Goal: Task Accomplishment & Management: Manage account settings

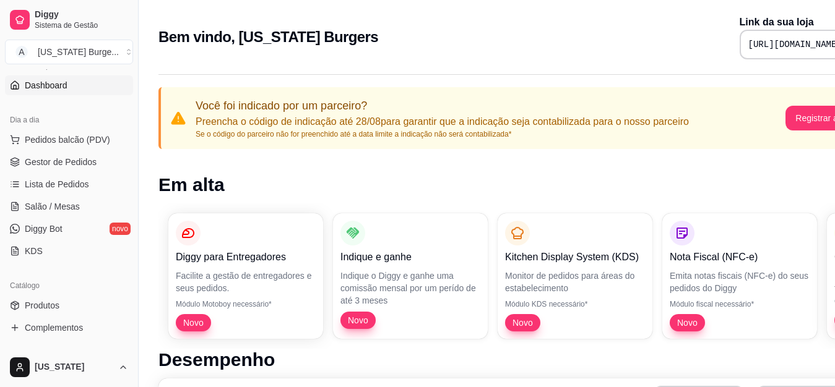
click at [135, 194] on button "Toggle Sidebar" at bounding box center [138, 193] width 10 height 387
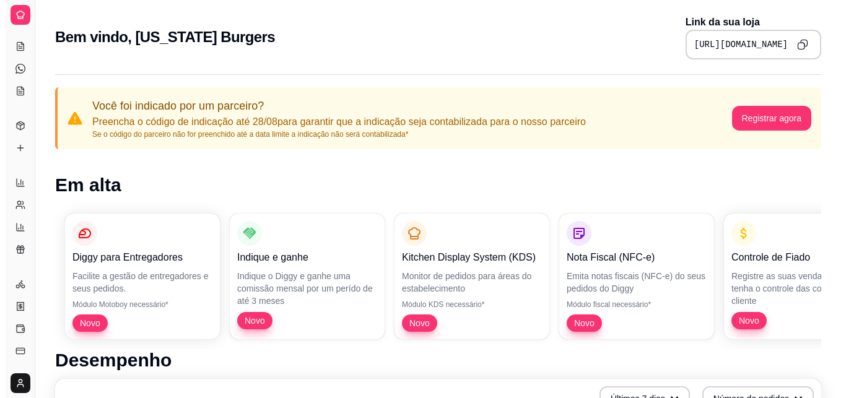
scroll to position [19, 0]
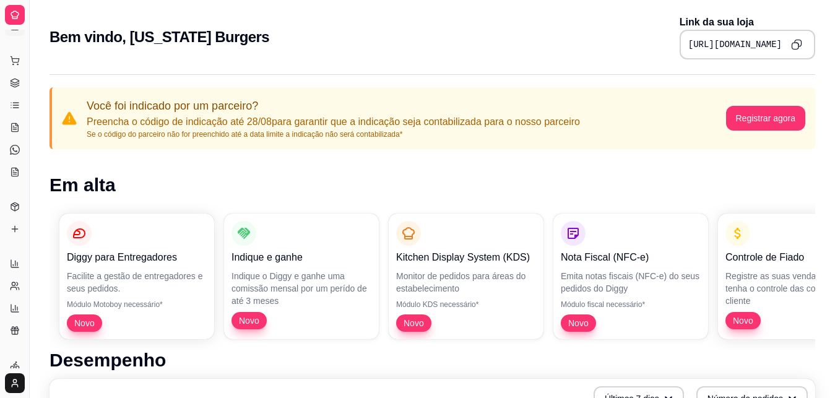
click at [16, 18] on icon at bounding box center [15, 15] width 10 height 10
click at [27, 325] on button "Toggle Sidebar" at bounding box center [29, 199] width 10 height 398
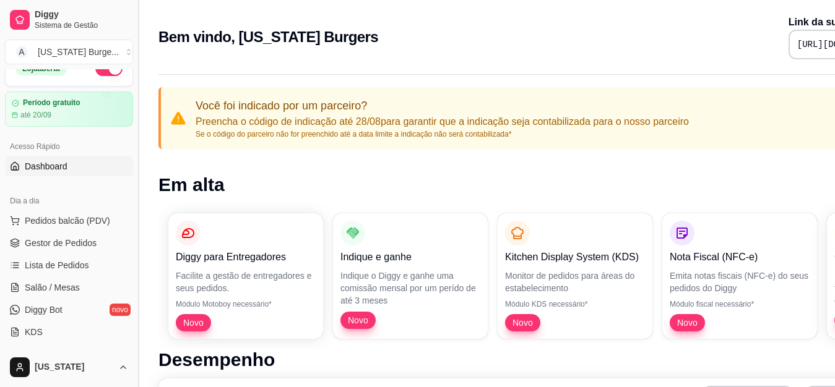
click at [27, 325] on link "KDS" at bounding box center [69, 332] width 128 height 20
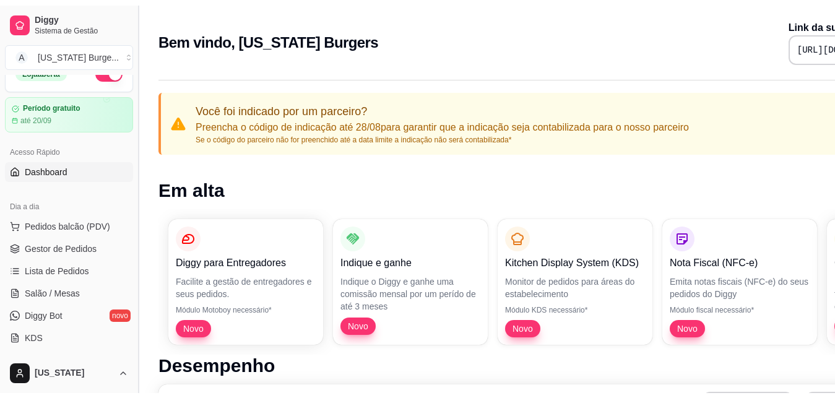
scroll to position [19, 0]
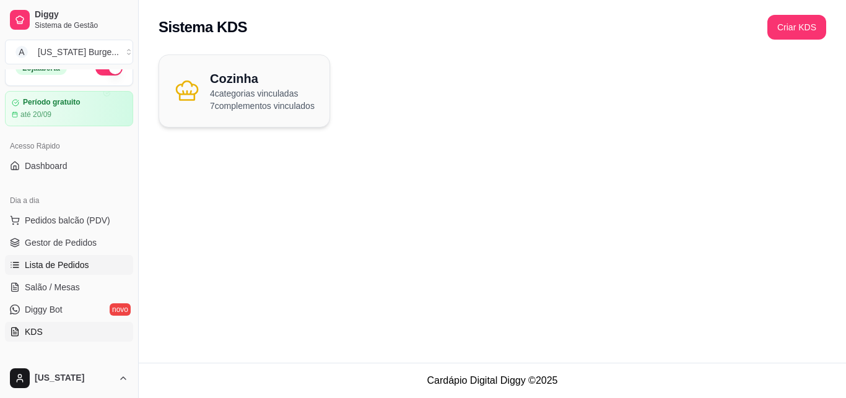
click at [66, 259] on span "Lista de Pedidos" at bounding box center [57, 265] width 64 height 12
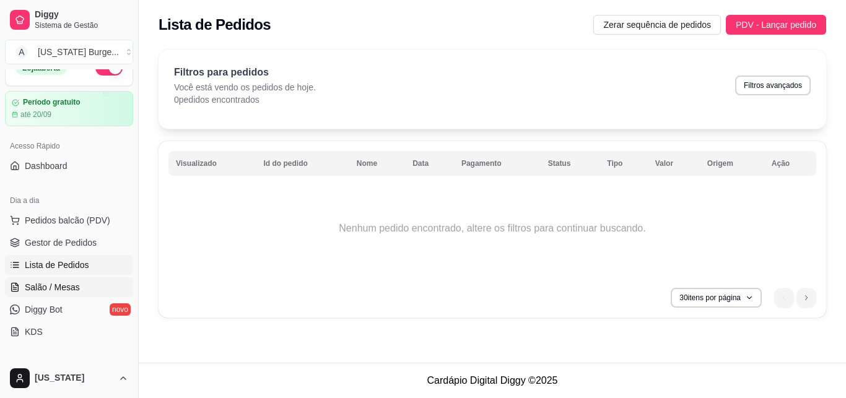
click at [28, 293] on link "Salão / Mesas" at bounding box center [69, 287] width 128 height 20
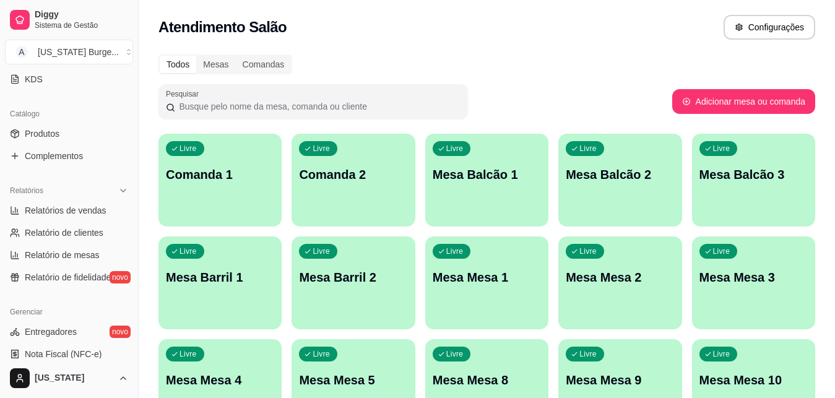
click at [133, 243] on button "Toggle Sidebar" at bounding box center [138, 199] width 10 height 398
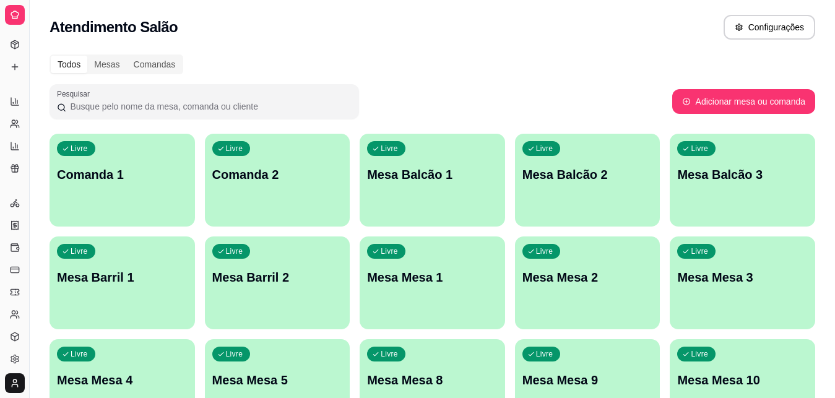
scroll to position [151, 0]
click at [27, 201] on button "Toggle Sidebar" at bounding box center [29, 199] width 10 height 398
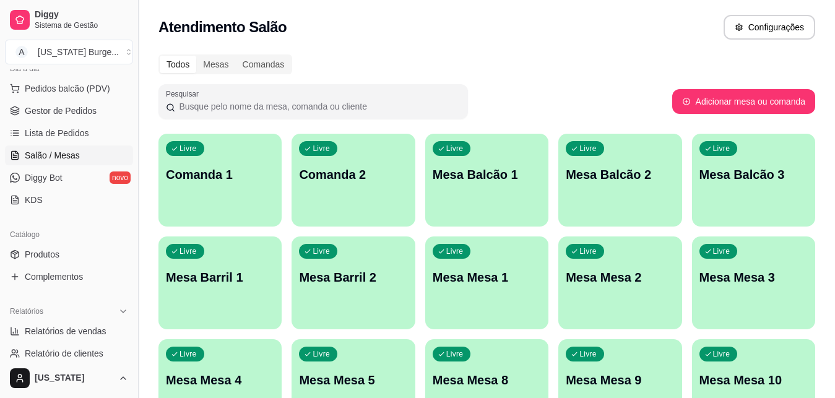
scroll to position [142, 0]
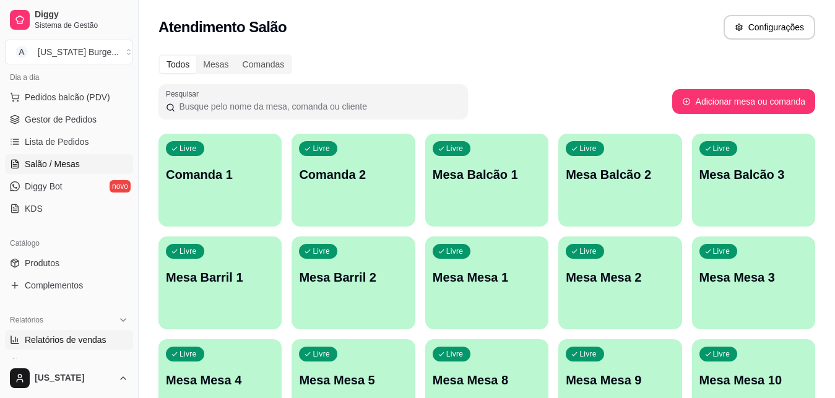
click at [76, 339] on span "Relatórios de vendas" at bounding box center [66, 340] width 82 height 12
select select "ALL"
select select "0"
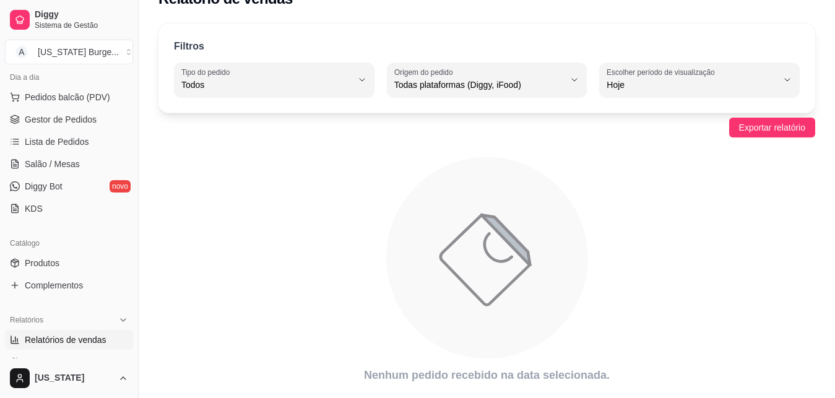
scroll to position [28, 0]
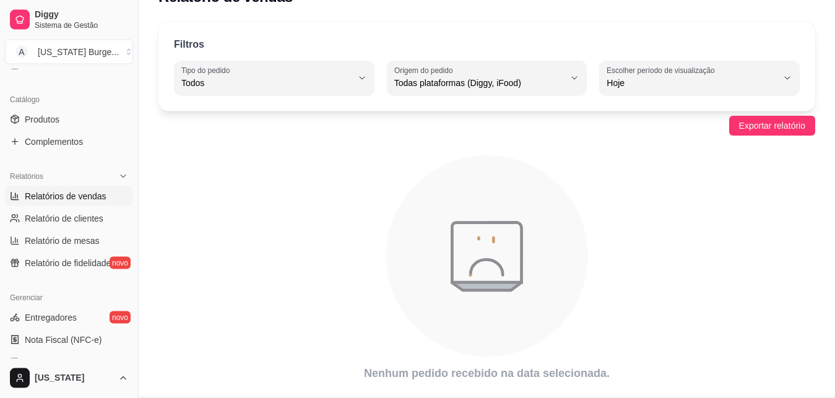
click at [136, 253] on button "Toggle Sidebar" at bounding box center [138, 199] width 10 height 398
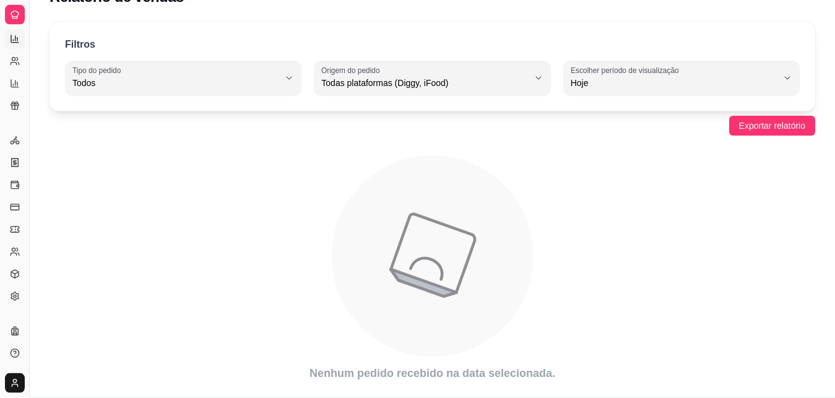
scroll to position [188, 0]
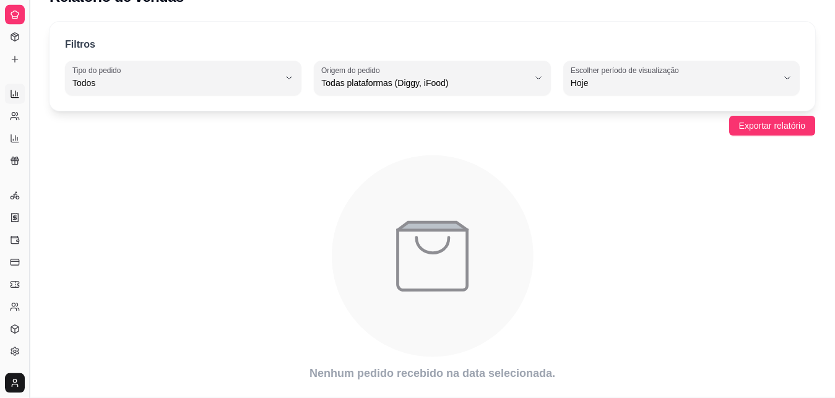
click at [28, 239] on button "Toggle Sidebar" at bounding box center [29, 199] width 10 height 398
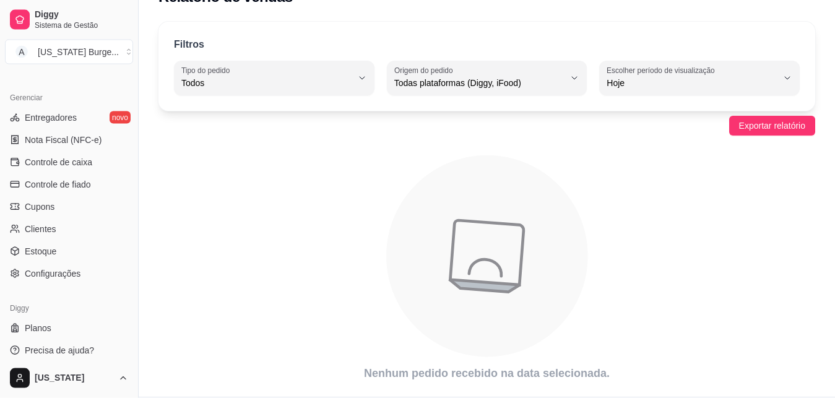
scroll to position [484, 0]
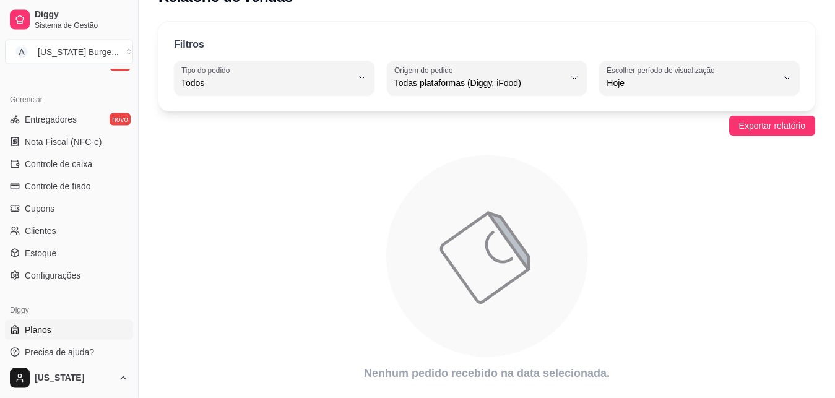
click at [38, 332] on span "Planos" at bounding box center [38, 330] width 27 height 12
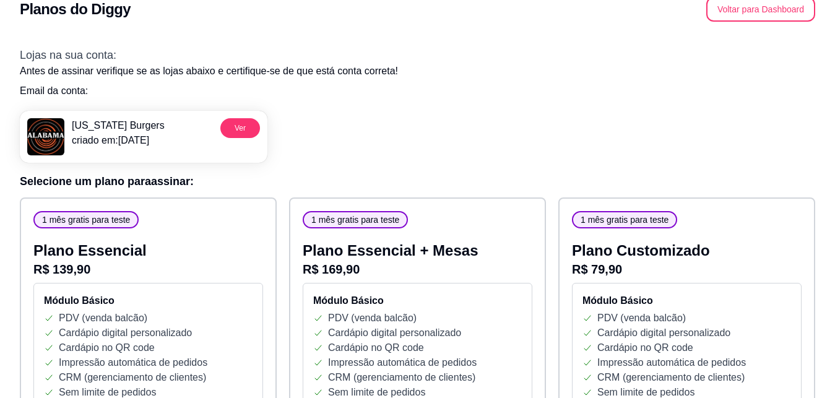
scroll to position [15, 0]
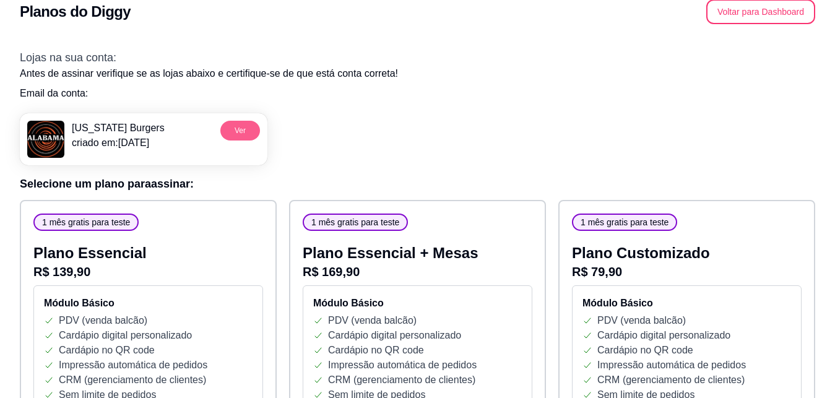
click at [240, 131] on button "Ver" at bounding box center [240, 131] width 40 height 20
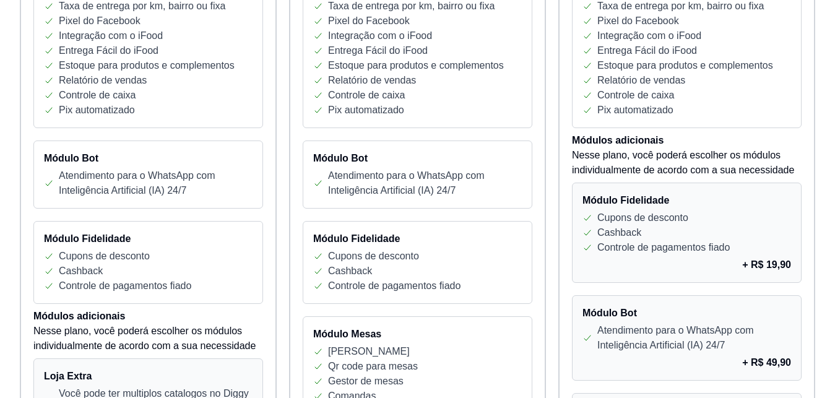
scroll to position [42, 0]
